Goal: Navigation & Orientation: Understand site structure

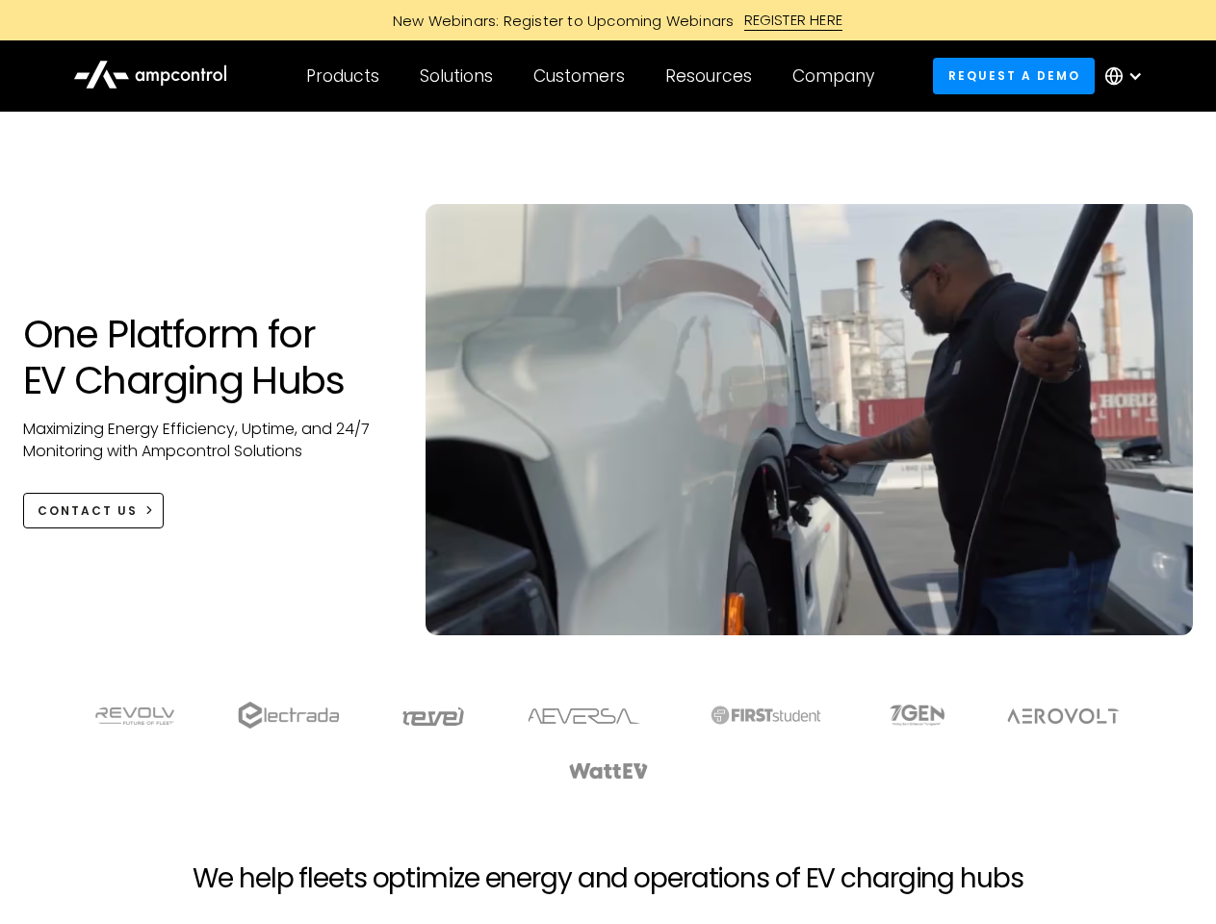
click at [592, 76] on div "Customers" at bounding box center [578, 75] width 91 height 21
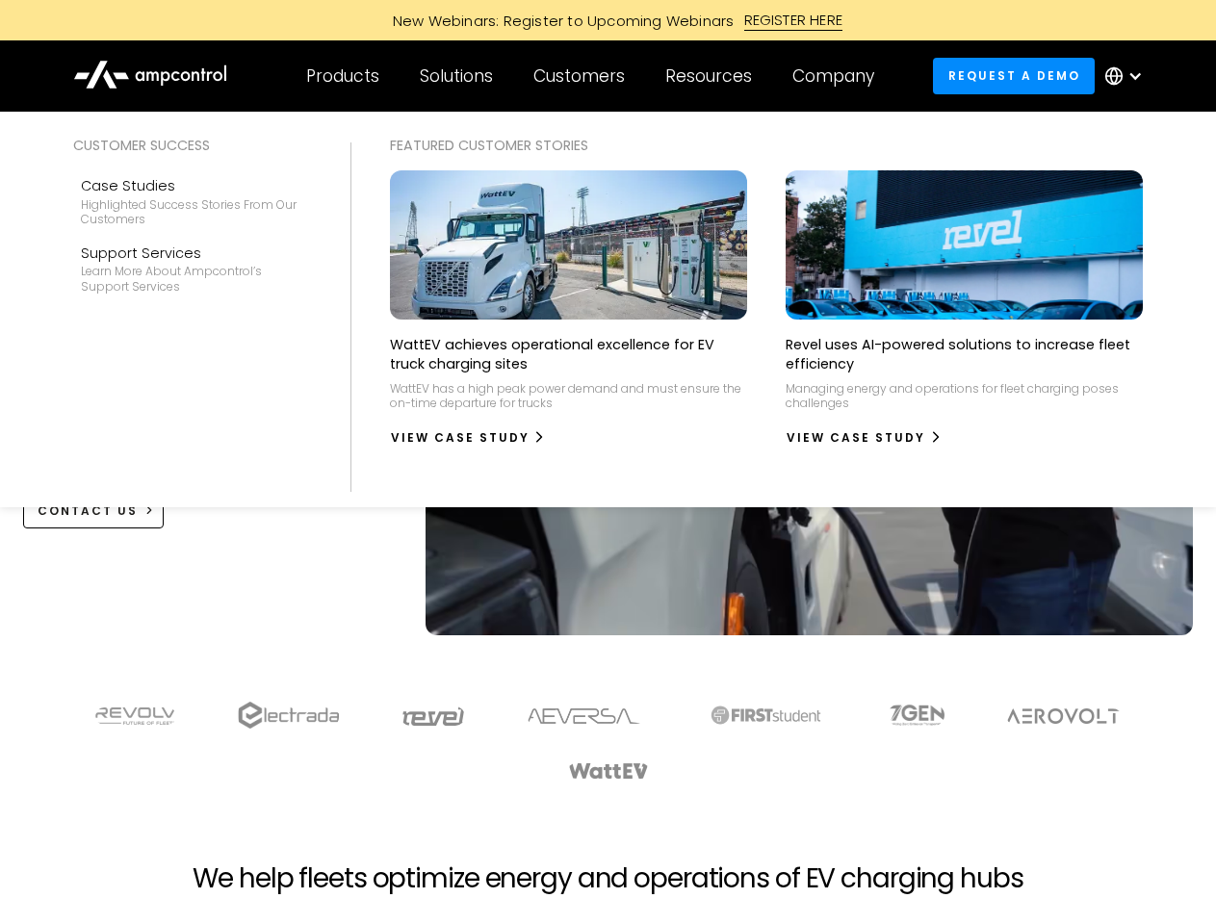
click at [342, 76] on div "Products" at bounding box center [342, 75] width 73 height 21
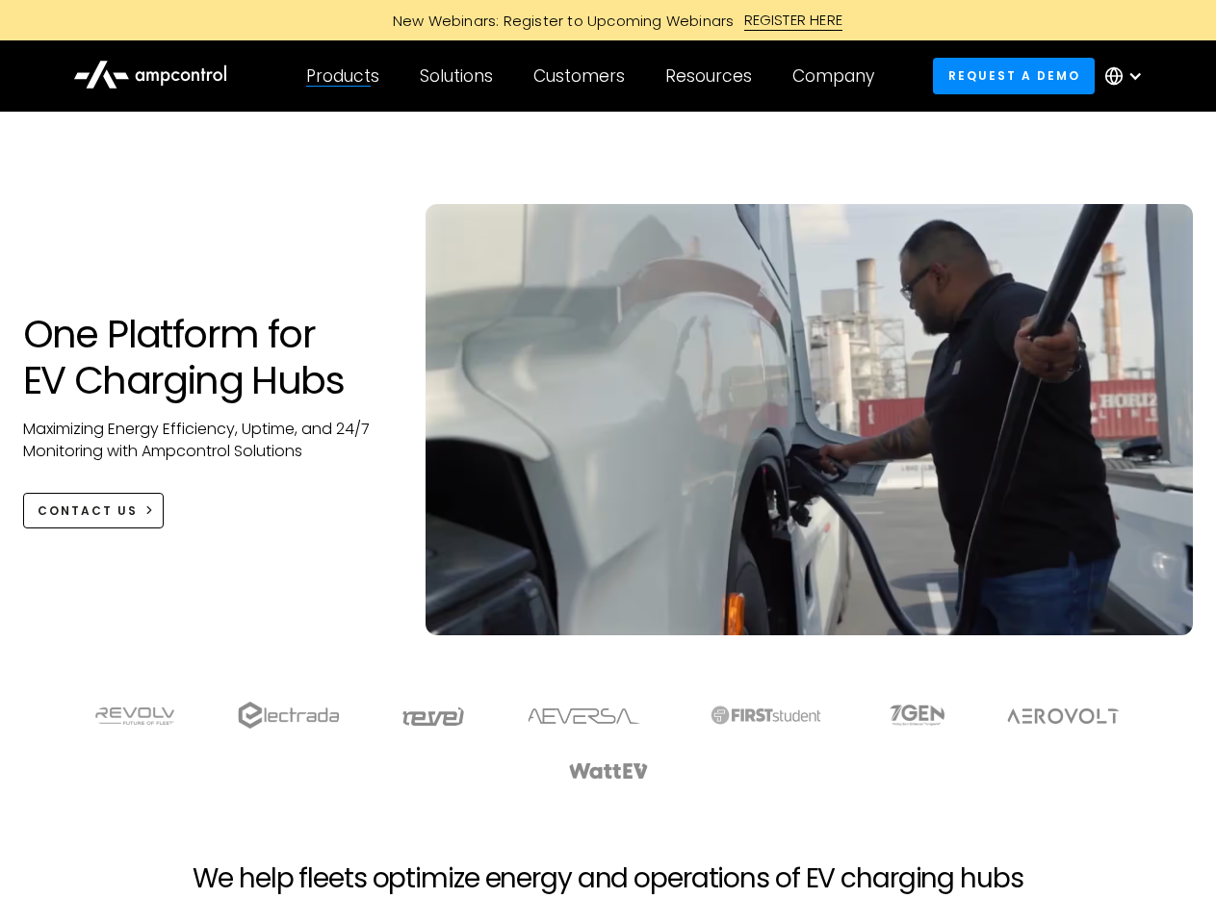
click at [457, 76] on div "Solutions" at bounding box center [456, 75] width 73 height 21
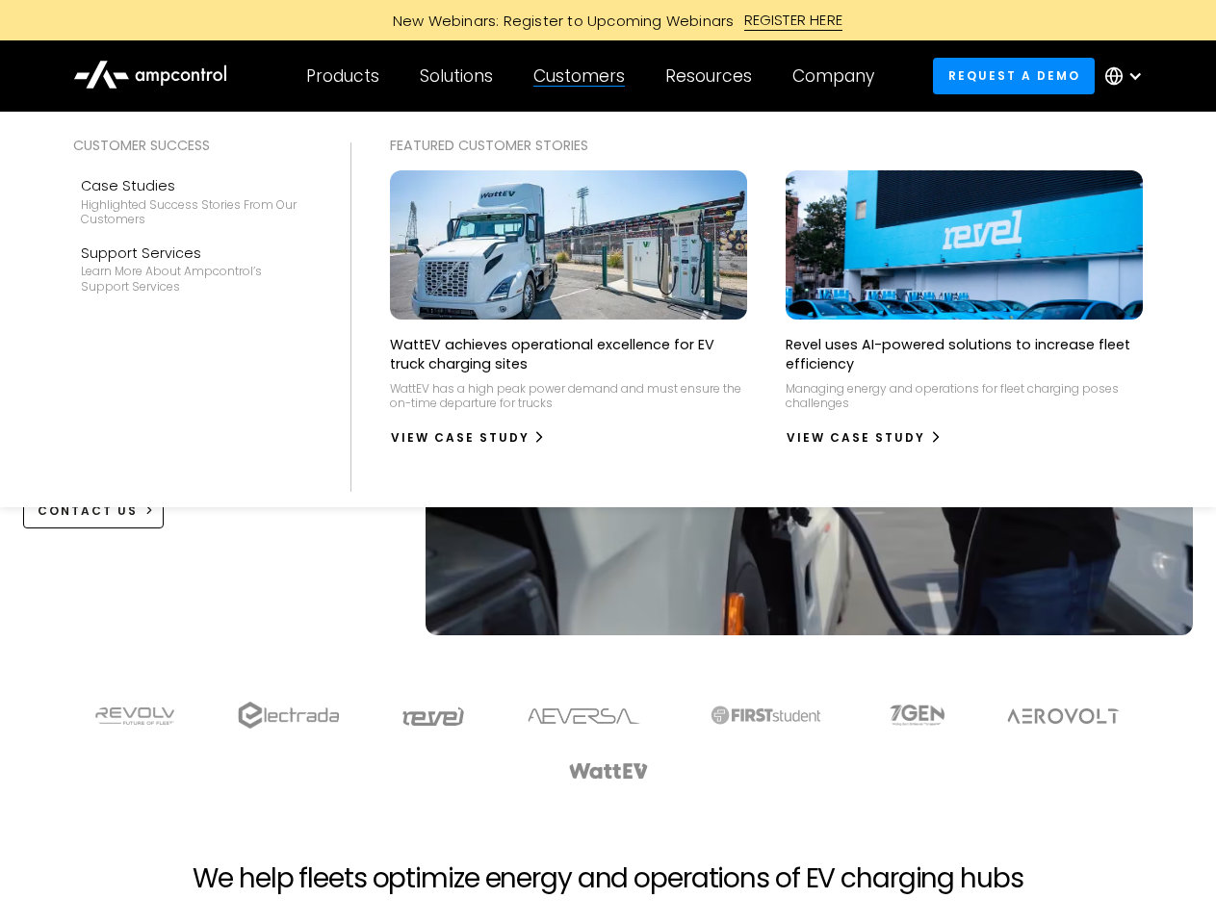
click at [582, 76] on div "Customers" at bounding box center [578, 75] width 91 height 21
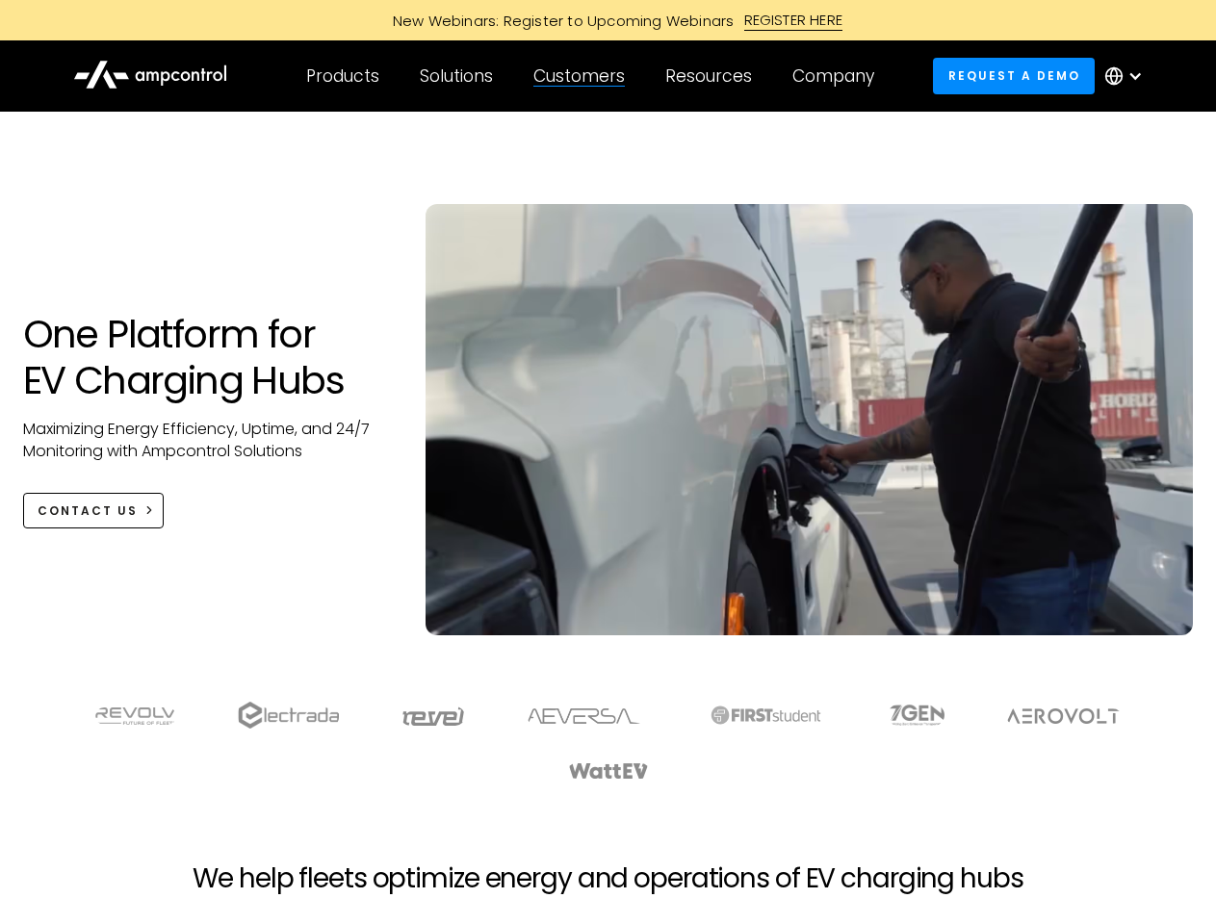
click at [712, 76] on div "Resources" at bounding box center [708, 75] width 87 height 21
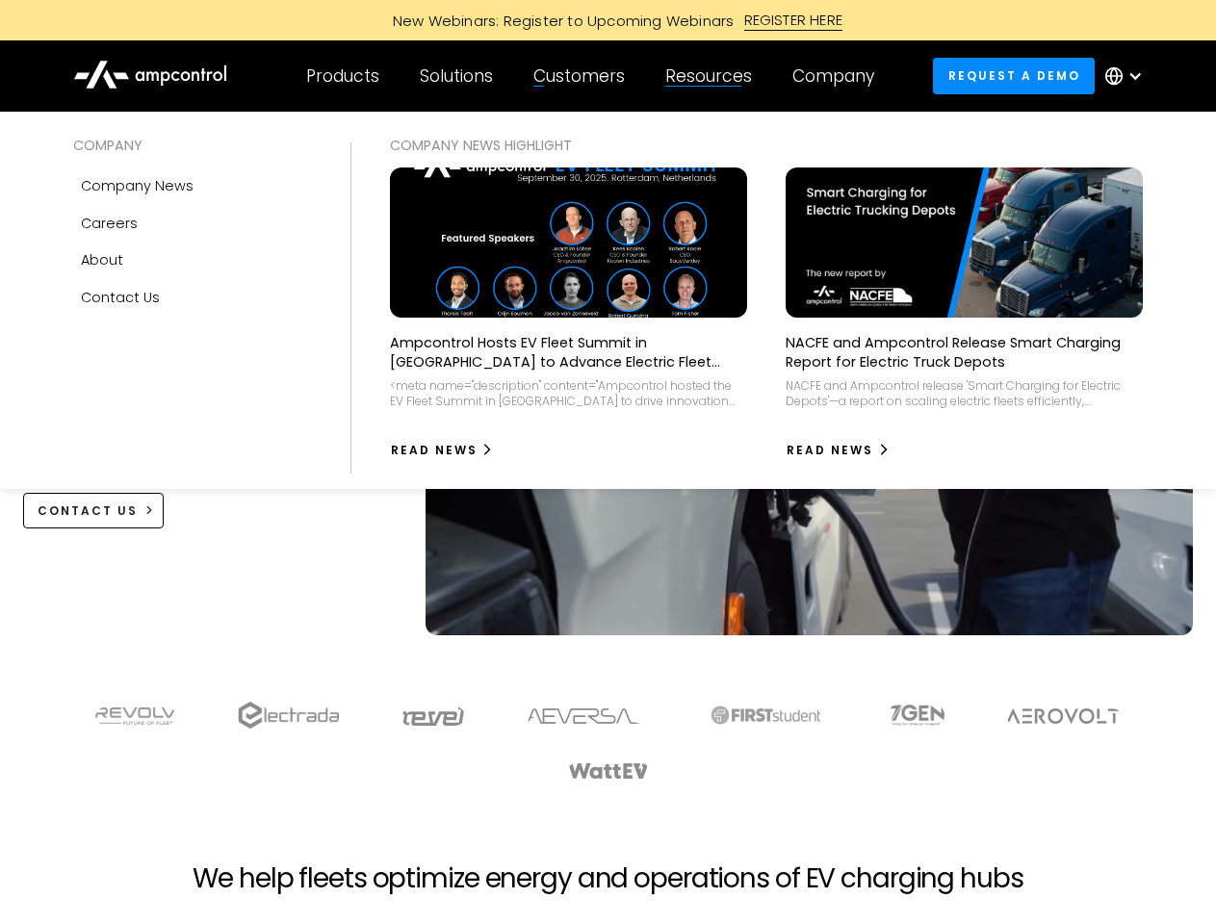
click at [839, 76] on div "Company" at bounding box center [833, 75] width 82 height 21
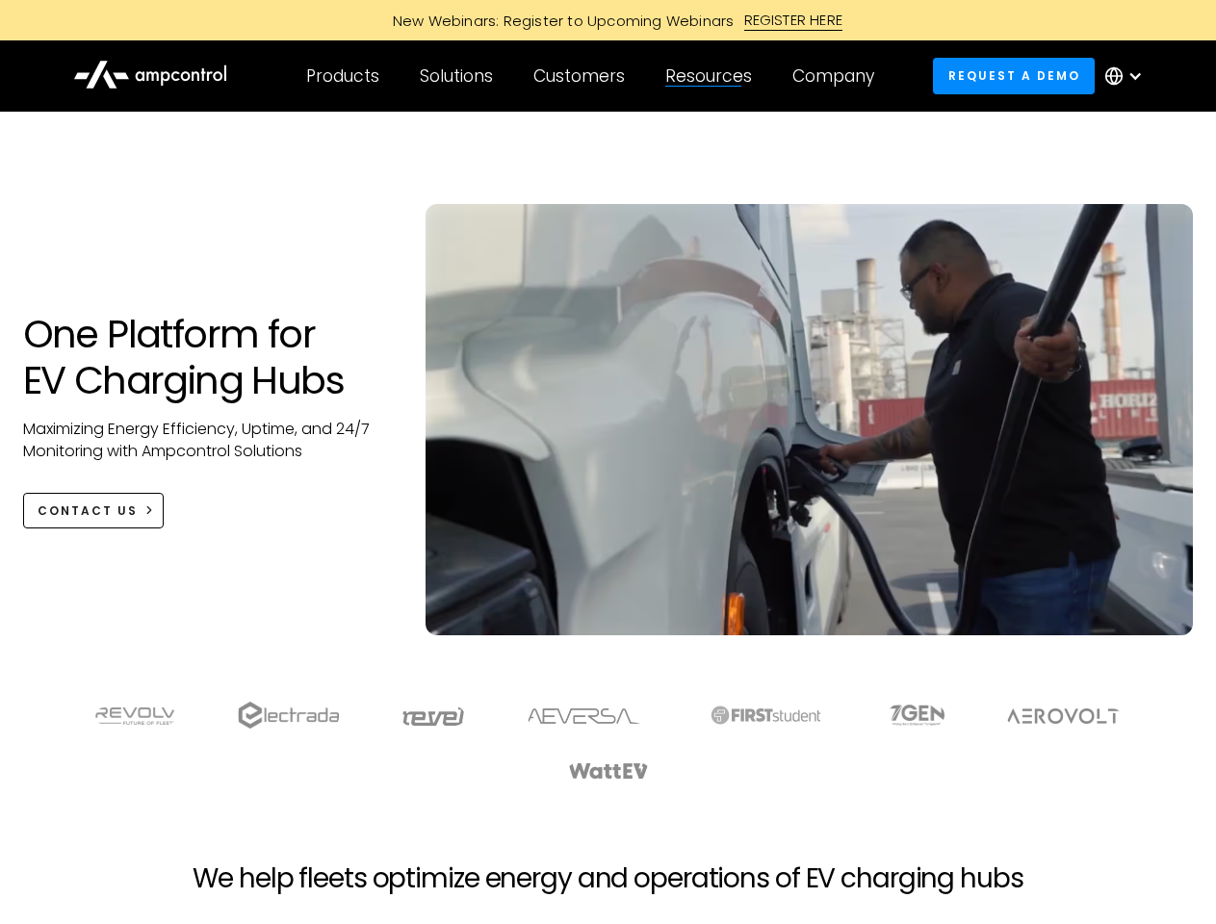
click at [1128, 76] on div at bounding box center [1134, 75] width 15 height 15
